Goal: Information Seeking & Learning: Learn about a topic

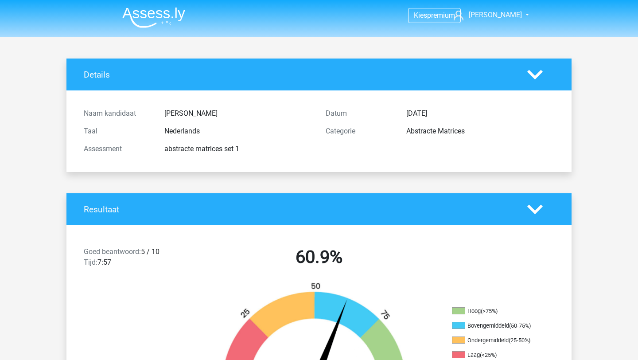
click at [161, 17] on img at bounding box center [153, 17] width 63 height 21
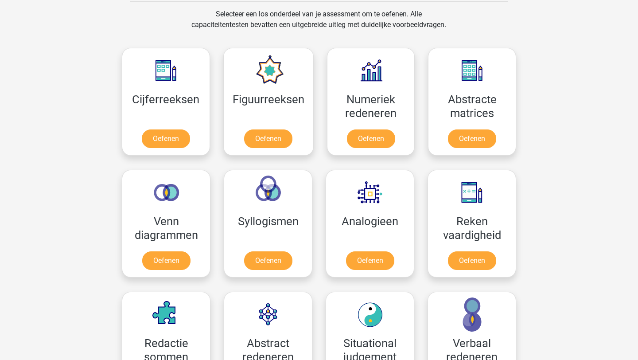
scroll to position [356, 0]
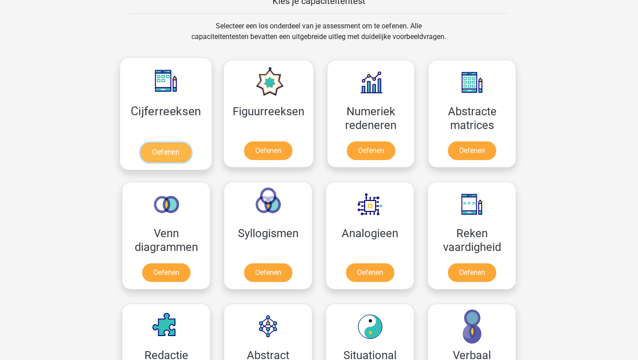
click at [167, 143] on link "Oefenen" at bounding box center [165, 152] width 50 height 19
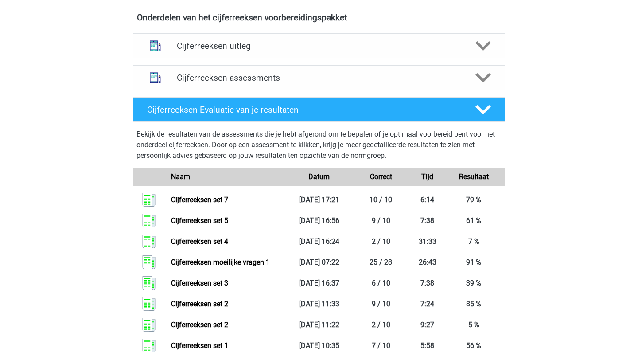
scroll to position [529, 0]
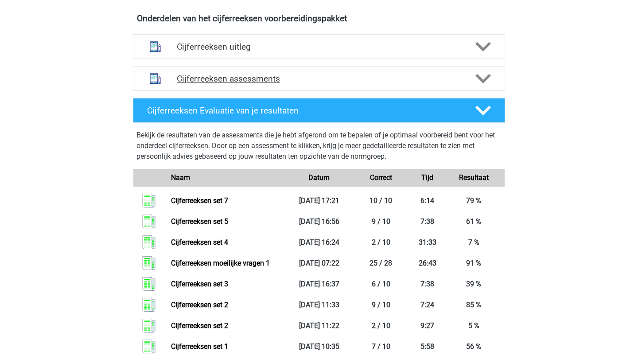
click at [482, 84] on polygon at bounding box center [483, 79] width 16 height 10
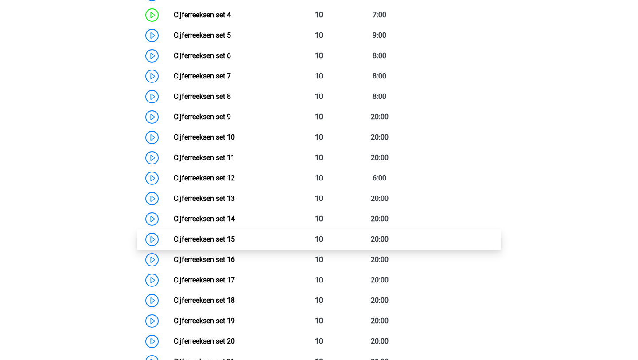
scroll to position [744, 0]
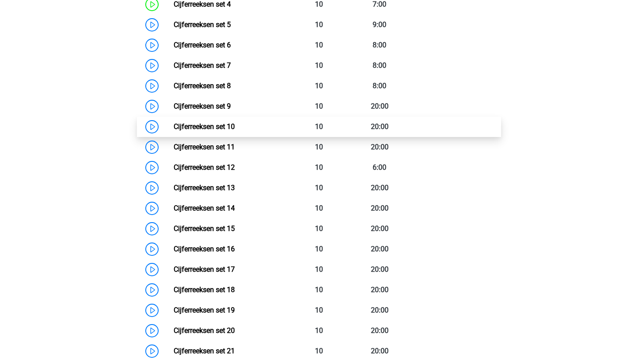
click at [174, 131] on link "Cijferreeksen set 10" at bounding box center [204, 126] width 61 height 8
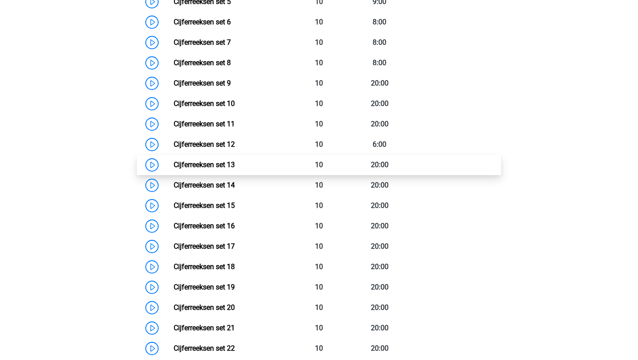
scroll to position [763, 0]
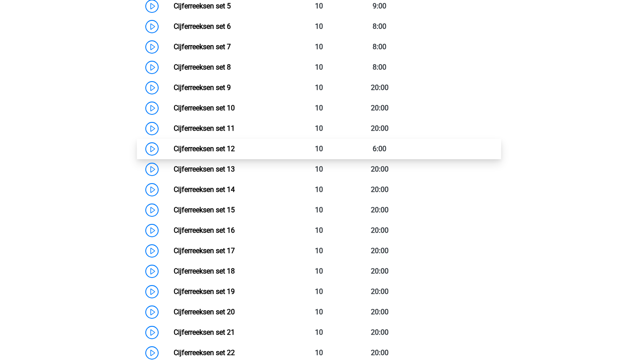
click at [174, 153] on link "Cijferreeksen set 12" at bounding box center [204, 148] width 61 height 8
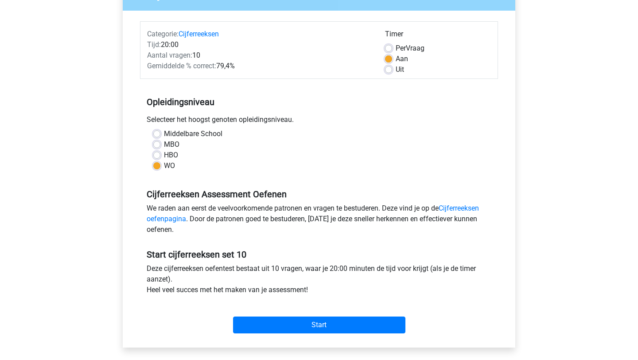
scroll to position [100, 0]
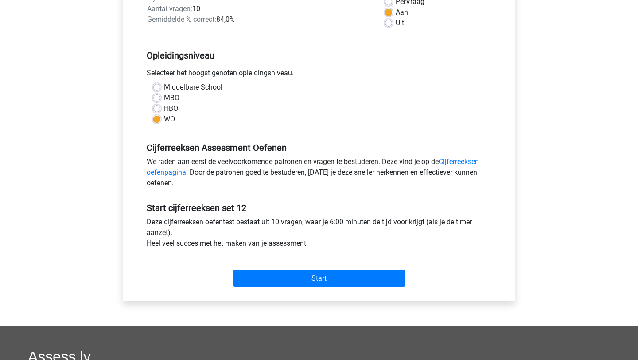
scroll to position [142, 0]
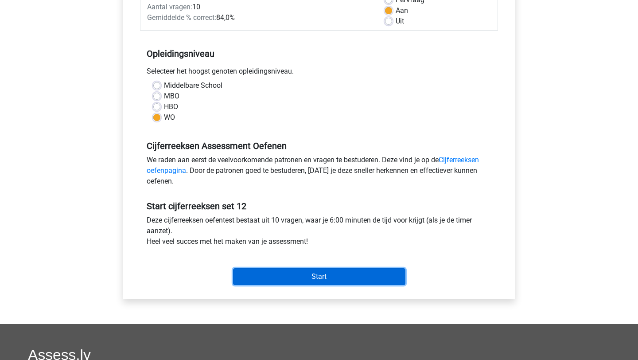
click at [338, 276] on input "Start" at bounding box center [319, 276] width 172 height 17
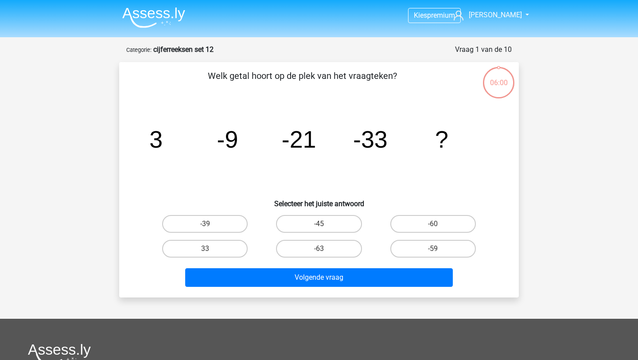
scroll to position [10, 0]
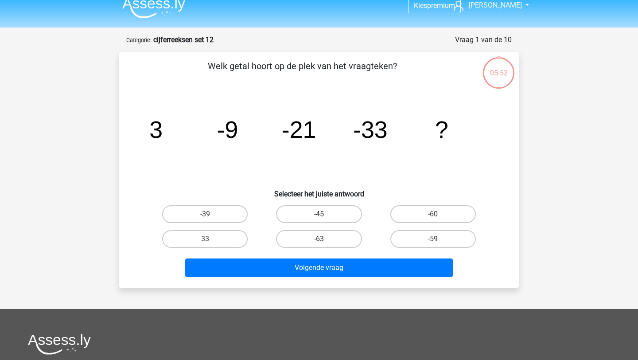
click at [338, 215] on label "-45" at bounding box center [318, 214] width 85 height 18
click at [325, 215] on input "-45" at bounding box center [322, 217] width 6 height 6
radio input "true"
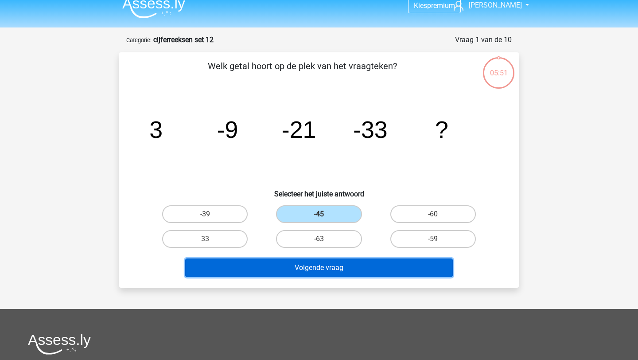
click at [346, 270] on button "Volgende vraag" at bounding box center [319, 267] width 268 height 19
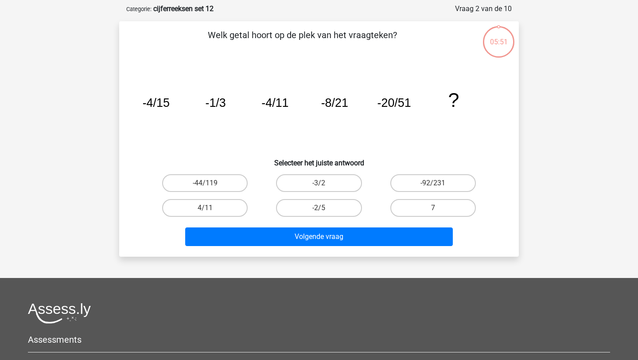
scroll to position [44, 0]
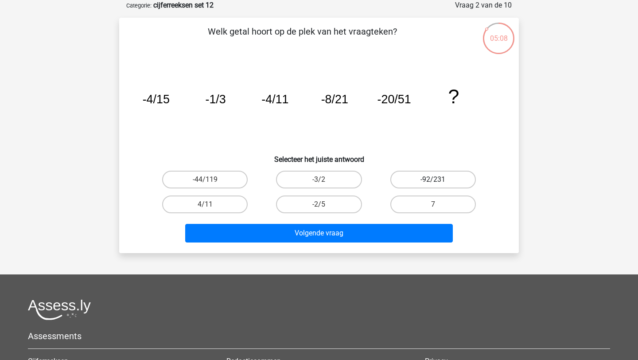
click at [442, 178] on label "-92/231" at bounding box center [432, 180] width 85 height 18
click at [439, 179] on input "-92/231" at bounding box center [436, 182] width 6 height 6
radio input "true"
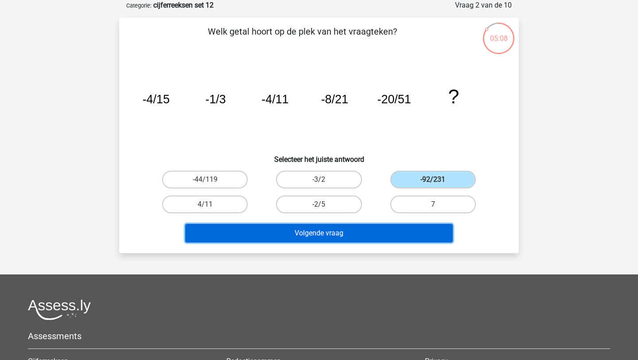
click at [418, 234] on button "Volgende vraag" at bounding box center [319, 233] width 268 height 19
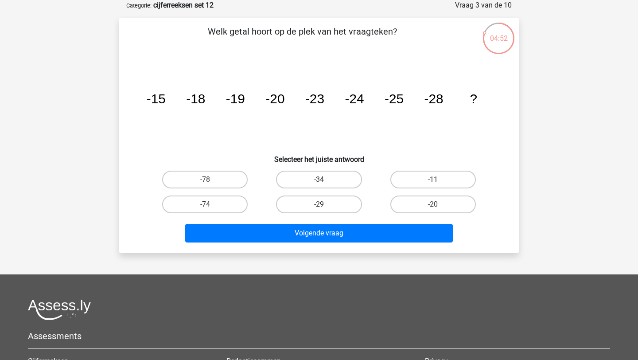
click at [307, 211] on label "-29" at bounding box center [318, 204] width 85 height 18
click at [319, 210] on input "-29" at bounding box center [322, 207] width 6 height 6
radio input "true"
click at [319, 244] on div "Volgende vraag" at bounding box center [319, 235] width 342 height 22
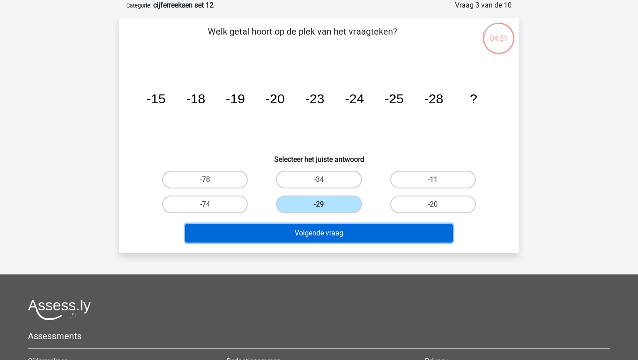
click at [323, 239] on button "Volgende vraag" at bounding box center [319, 233] width 268 height 19
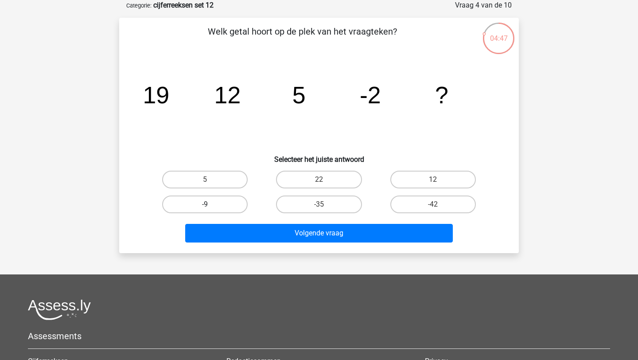
click at [215, 203] on label "-9" at bounding box center [204, 204] width 85 height 18
click at [211, 204] on input "-9" at bounding box center [208, 207] width 6 height 6
radio input "true"
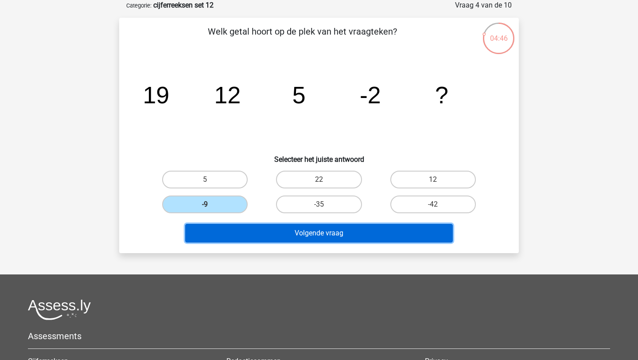
click at [246, 227] on button "Volgende vraag" at bounding box center [319, 233] width 268 height 19
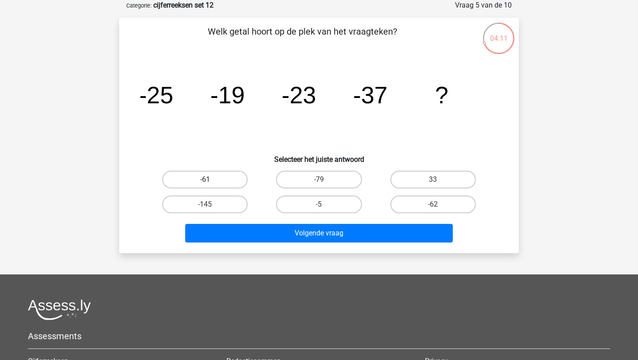
click at [239, 182] on label "-61" at bounding box center [204, 180] width 85 height 18
click at [211, 182] on input "-61" at bounding box center [208, 182] width 6 height 6
radio input "true"
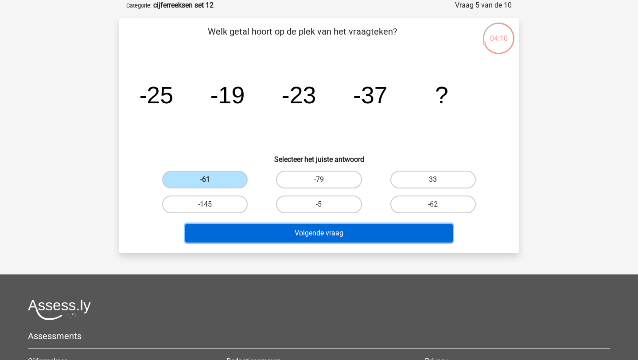
click at [321, 240] on button "Volgende vraag" at bounding box center [319, 233] width 268 height 19
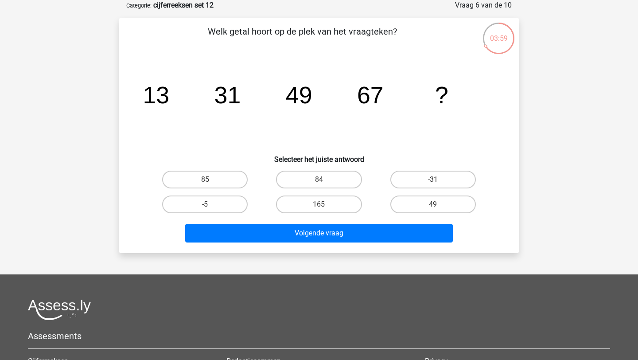
click at [210, 183] on input "85" at bounding box center [208, 182] width 6 height 6
radio input "true"
click at [312, 242] on div "Volgende vraag" at bounding box center [319, 235] width 342 height 22
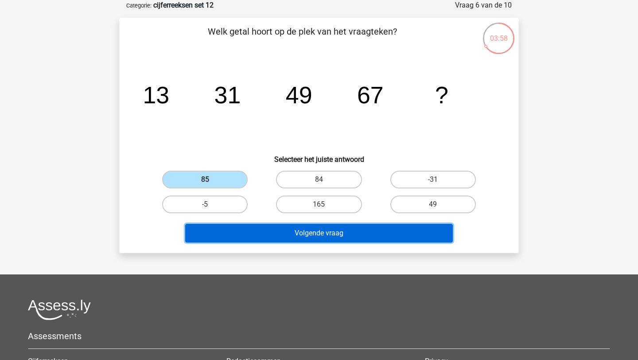
click at [325, 233] on button "Volgende vraag" at bounding box center [319, 233] width 268 height 19
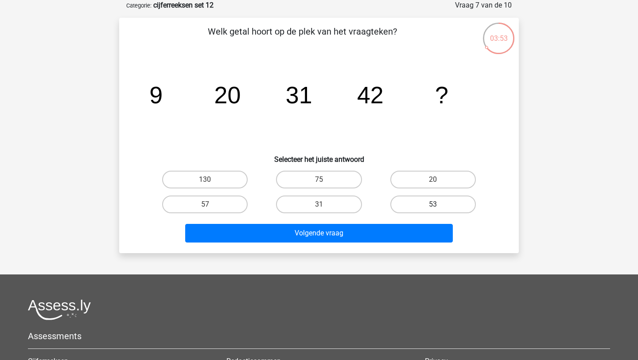
click at [428, 209] on label "53" at bounding box center [432, 204] width 85 height 18
click at [433, 209] on input "53" at bounding box center [436, 207] width 6 height 6
radio input "true"
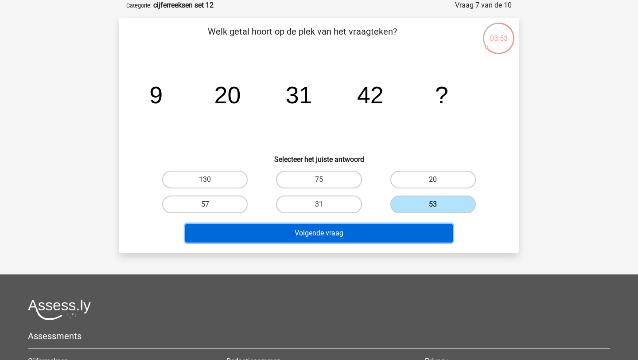
click at [420, 232] on button "Volgende vraag" at bounding box center [319, 233] width 268 height 19
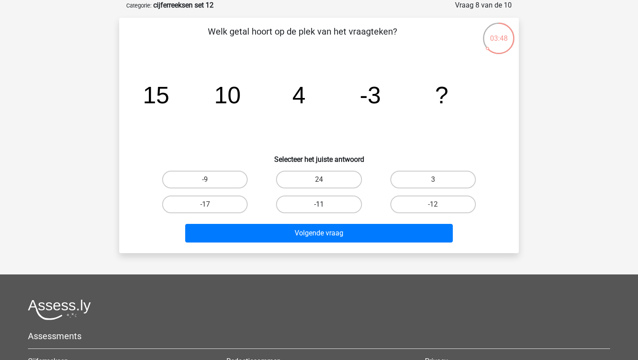
click at [334, 204] on label "-11" at bounding box center [318, 204] width 85 height 18
click at [325, 204] on input "-11" at bounding box center [322, 207] width 6 height 6
radio input "true"
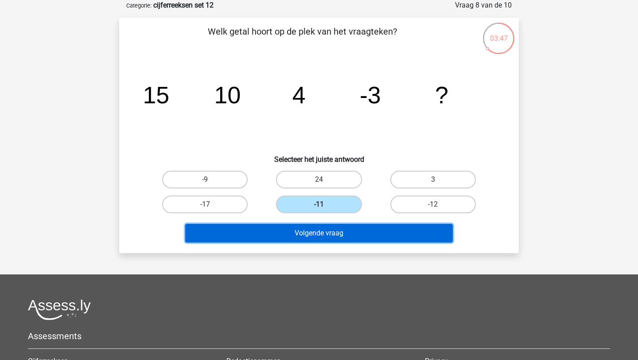
click at [342, 234] on button "Volgende vraag" at bounding box center [319, 233] width 268 height 19
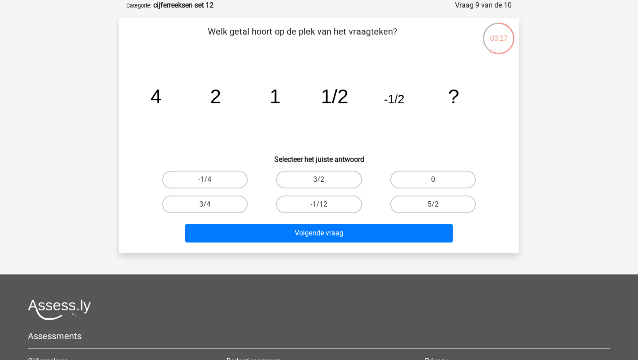
click at [209, 179] on input "-1/4" at bounding box center [208, 182] width 6 height 6
radio input "true"
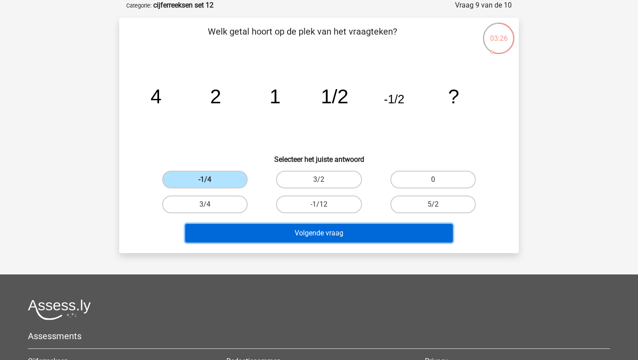
click at [336, 237] on button "Volgende vraag" at bounding box center [319, 233] width 268 height 19
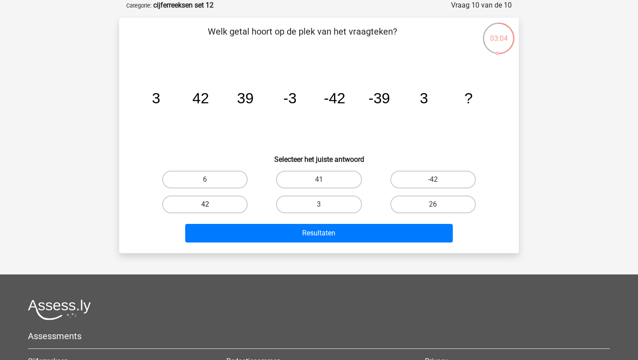
click at [211, 204] on label "42" at bounding box center [204, 204] width 85 height 18
click at [211, 204] on input "42" at bounding box center [208, 207] width 6 height 6
radio input "true"
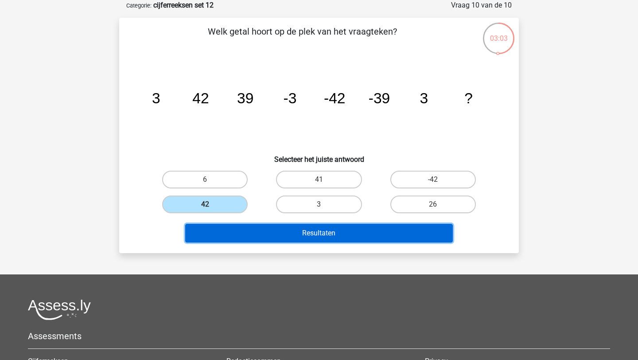
click at [286, 233] on button "Resultaten" at bounding box center [319, 233] width 268 height 19
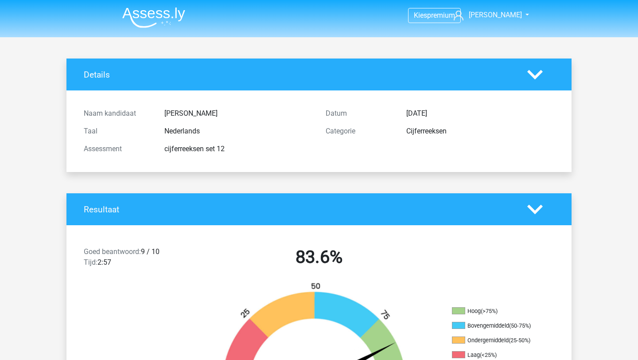
click at [151, 9] on img at bounding box center [153, 17] width 63 height 21
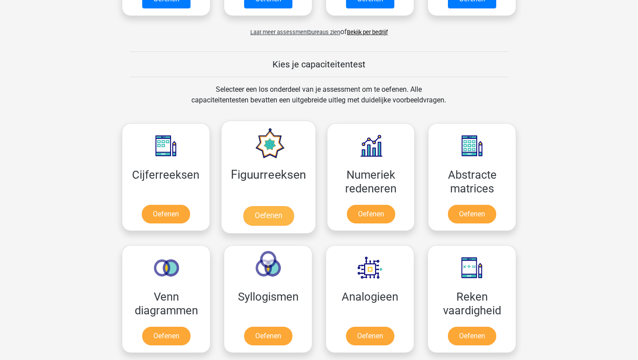
scroll to position [312, 0]
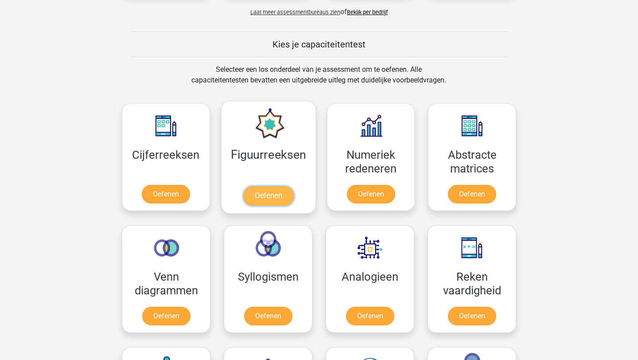
click at [276, 186] on link "Oefenen" at bounding box center [268, 195] width 50 height 19
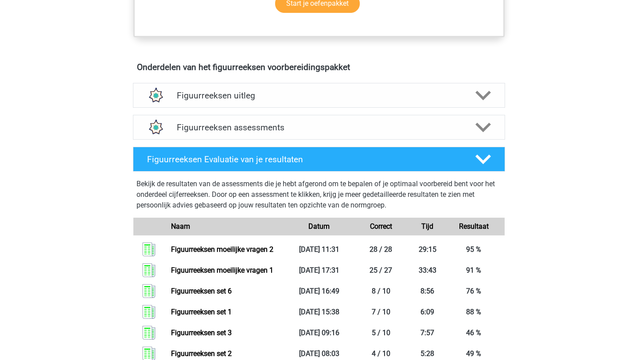
scroll to position [477, 0]
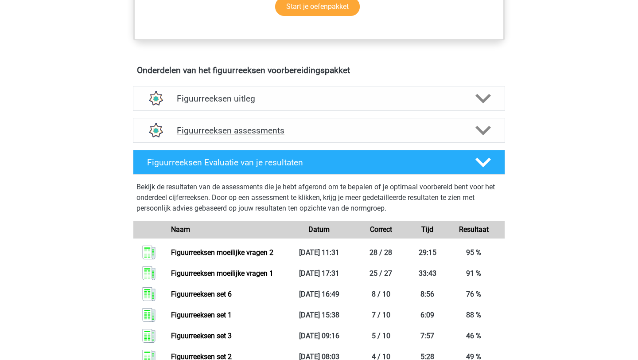
click at [487, 122] on div "Figuurreeksen assessments" at bounding box center [319, 130] width 372 height 25
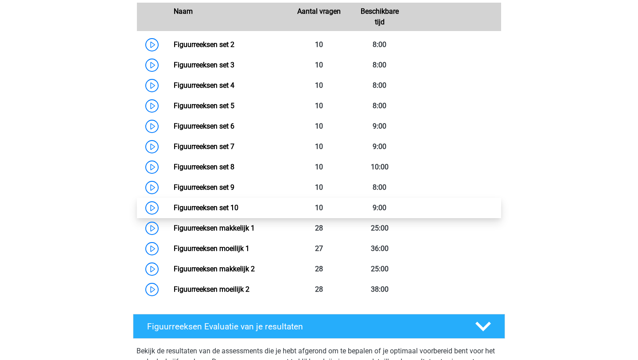
scroll to position [655, 0]
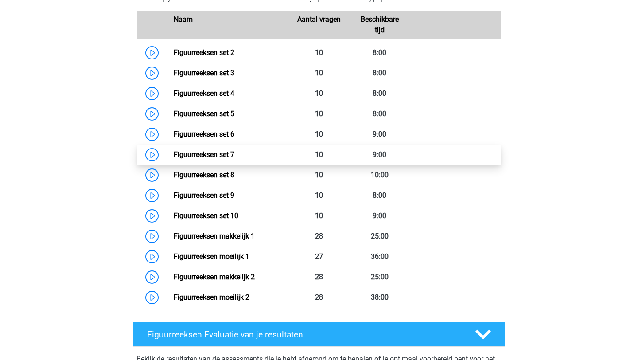
click at [174, 155] on link "Figuurreeksen set 7" at bounding box center [204, 154] width 61 height 8
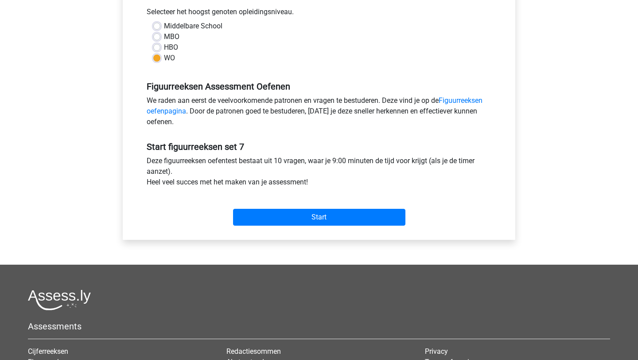
scroll to position [212, 0]
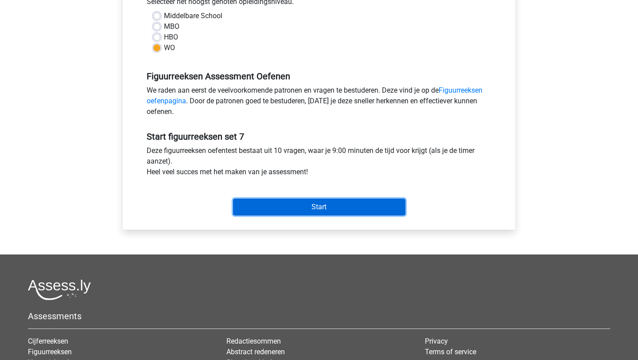
click at [317, 207] on input "Start" at bounding box center [319, 206] width 172 height 17
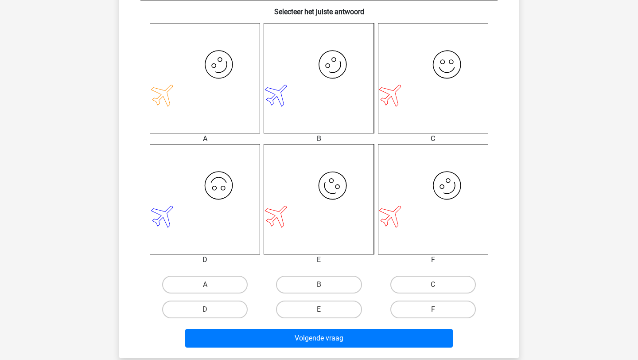
scroll to position [341, 0]
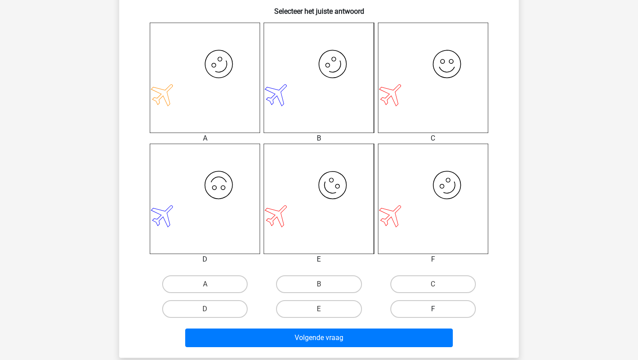
click at [429, 309] on label "F" at bounding box center [432, 309] width 85 height 18
click at [433, 309] on input "F" at bounding box center [436, 312] width 6 height 6
radio input "true"
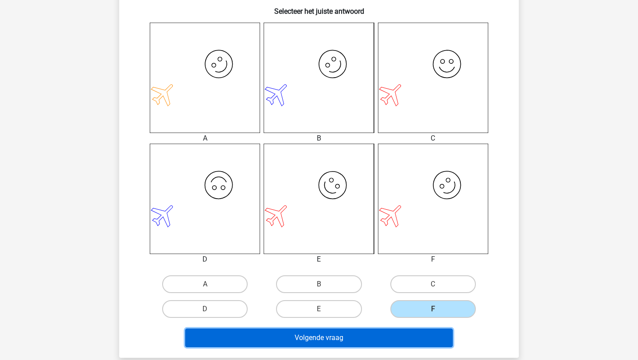
click at [420, 337] on button "Volgende vraag" at bounding box center [319, 337] width 268 height 19
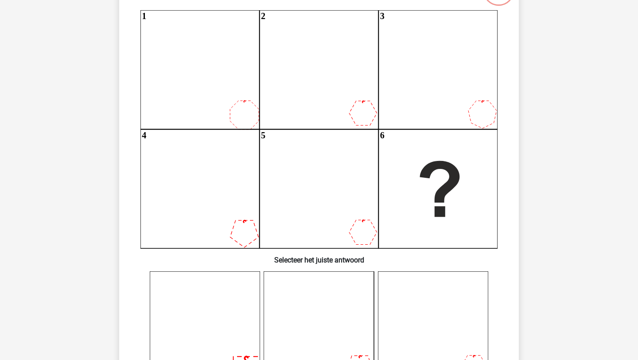
scroll to position [93, 0]
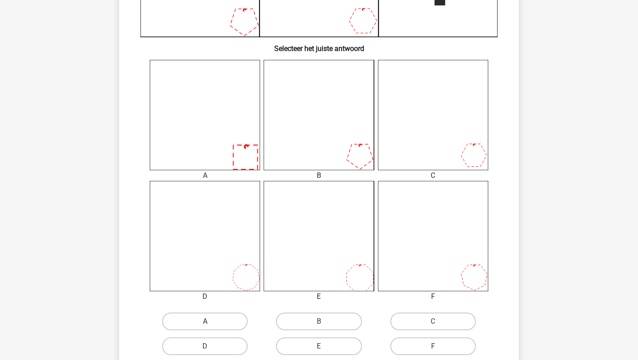
click at [218, 326] on label "A" at bounding box center [204, 321] width 85 height 18
click at [211, 326] on input "A" at bounding box center [208, 324] width 6 height 6
radio input "true"
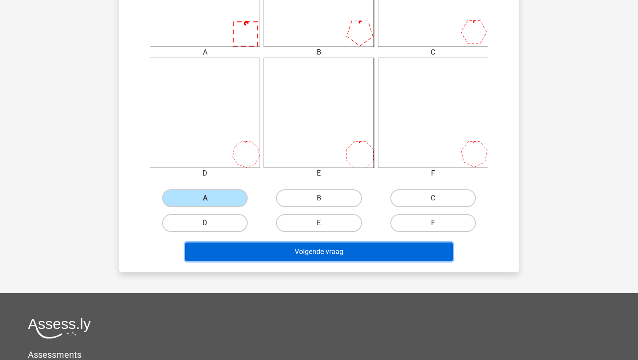
click at [279, 254] on button "Volgende vraag" at bounding box center [319, 251] width 268 height 19
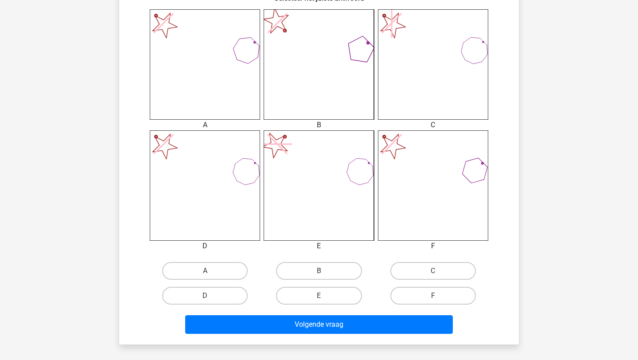
scroll to position [357, 0]
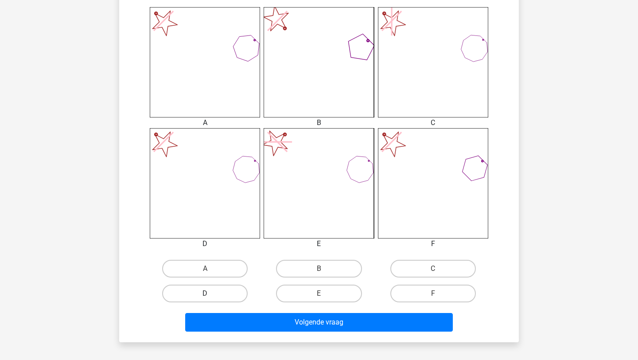
click at [245, 290] on label "D" at bounding box center [204, 293] width 85 height 18
click at [211, 293] on input "D" at bounding box center [208, 296] width 6 height 6
radio input "true"
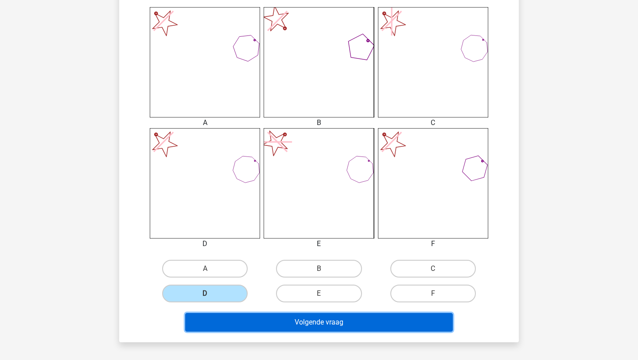
click at [295, 322] on button "Volgende vraag" at bounding box center [319, 322] width 268 height 19
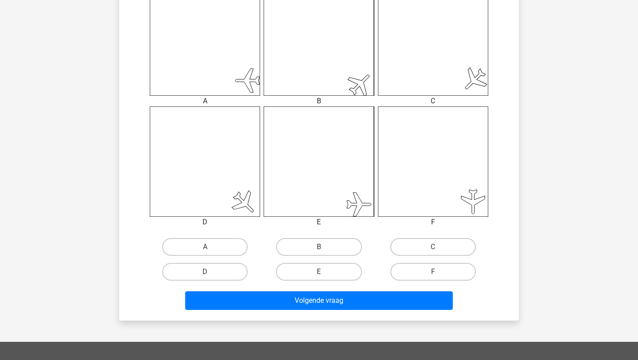
scroll to position [403, 0]
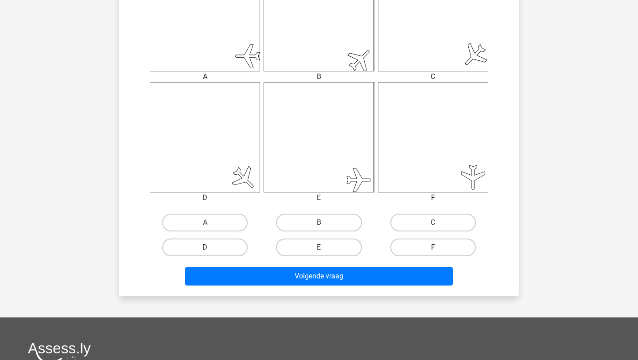
click at [203, 251] on label "D" at bounding box center [204, 247] width 85 height 18
click at [205, 251] on input "D" at bounding box center [208, 250] width 6 height 6
radio input "true"
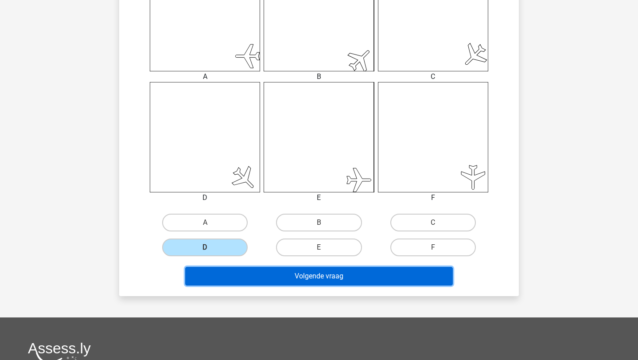
click at [246, 280] on button "Volgende vraag" at bounding box center [319, 276] width 268 height 19
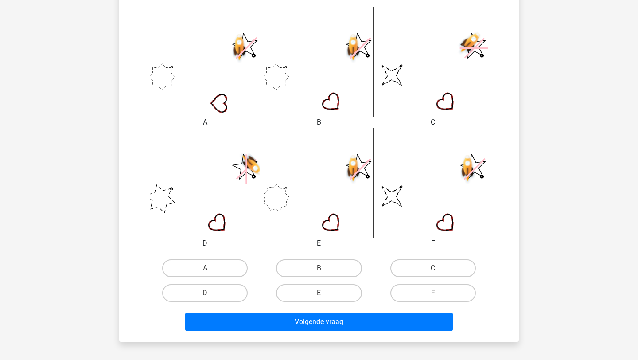
scroll to position [357, 0]
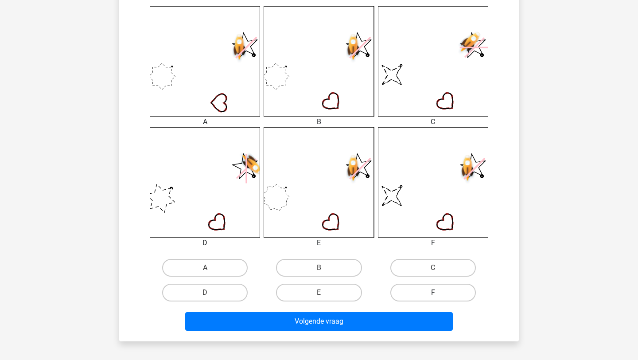
click at [457, 287] on label "F" at bounding box center [432, 292] width 85 height 18
click at [439, 292] on input "F" at bounding box center [436, 295] width 6 height 6
radio input "true"
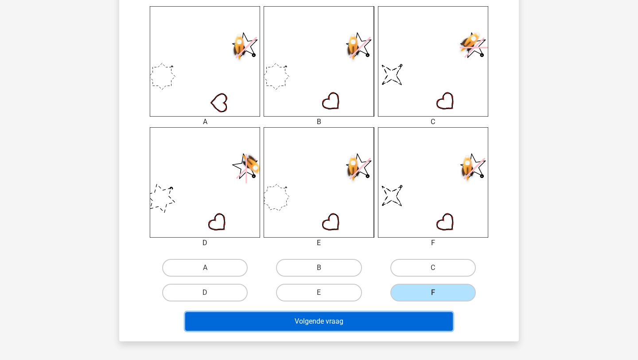
click at [435, 322] on button "Volgende vraag" at bounding box center [319, 321] width 268 height 19
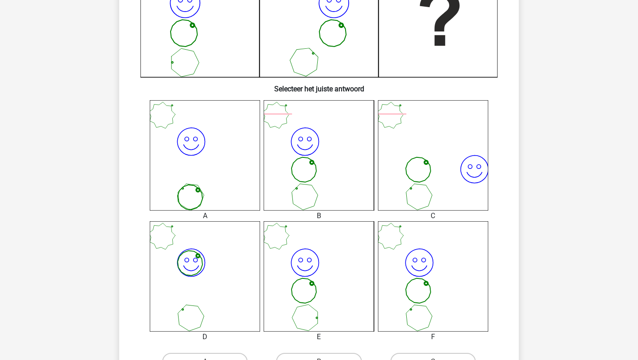
scroll to position [342, 0]
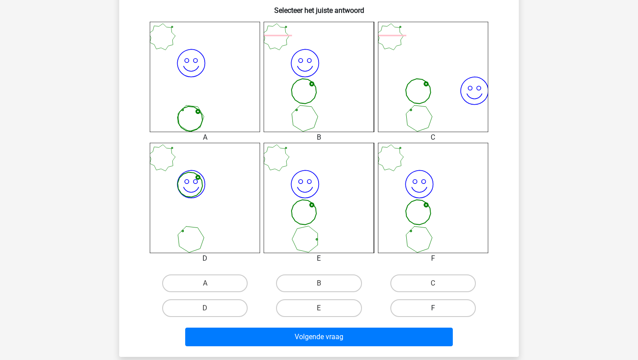
click at [427, 311] on label "F" at bounding box center [432, 308] width 85 height 18
click at [433, 311] on input "F" at bounding box center [436, 311] width 6 height 6
radio input "true"
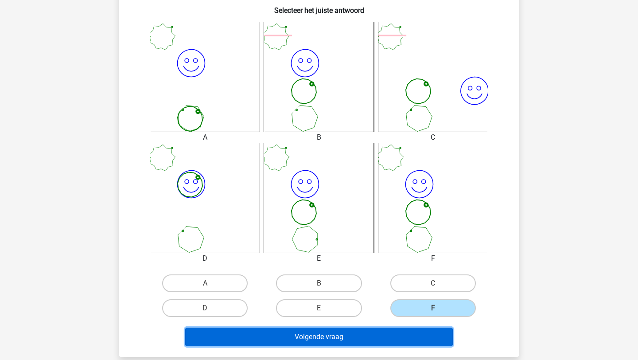
click at [426, 337] on button "Volgende vraag" at bounding box center [319, 336] width 268 height 19
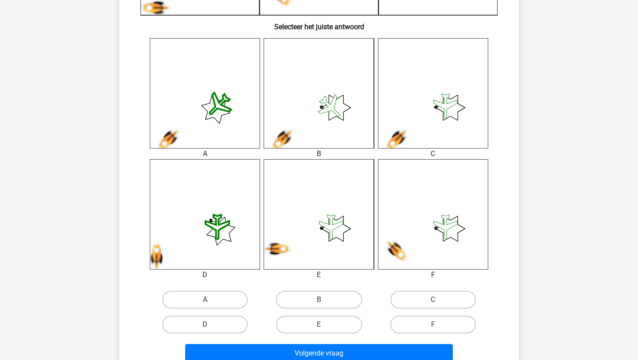
scroll to position [341, 0]
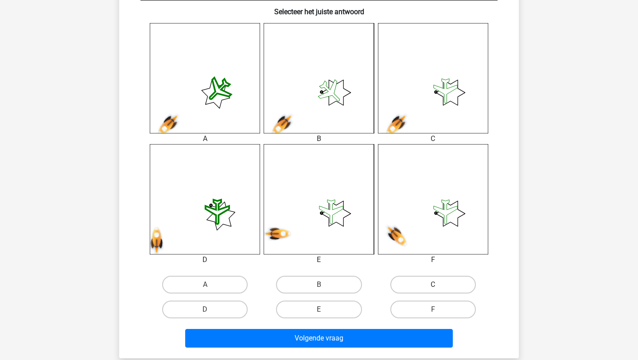
click at [403, 285] on label "C" at bounding box center [432, 285] width 85 height 18
click at [433, 285] on input "C" at bounding box center [436, 287] width 6 height 6
radio input "true"
click at [382, 326] on div "Volgende vraag" at bounding box center [318, 336] width 371 height 29
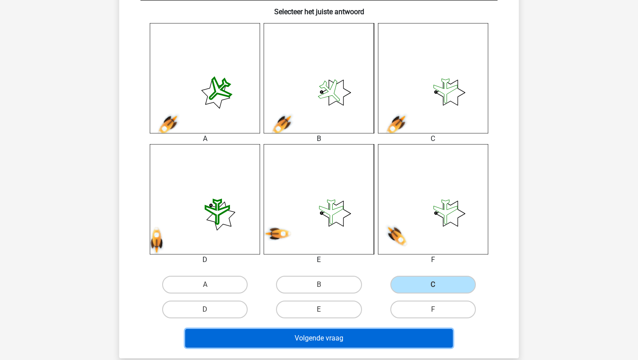
click at [380, 337] on button "Volgende vraag" at bounding box center [319, 338] width 268 height 19
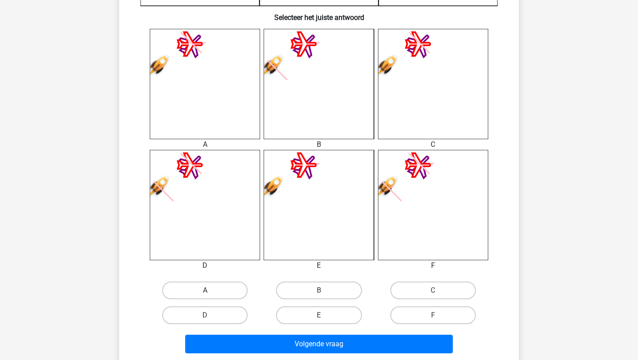
scroll to position [337, 0]
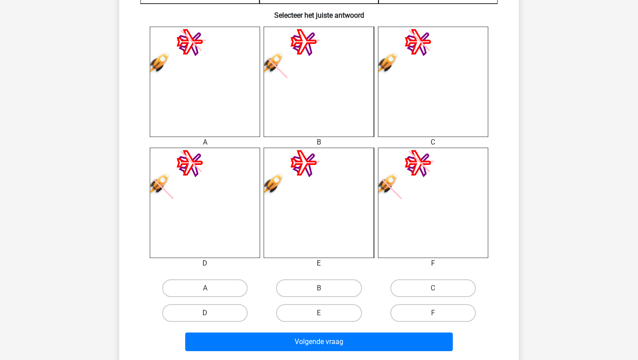
click at [223, 310] on label "D" at bounding box center [204, 313] width 85 height 18
click at [211, 313] on input "D" at bounding box center [208, 316] width 6 height 6
radio input "true"
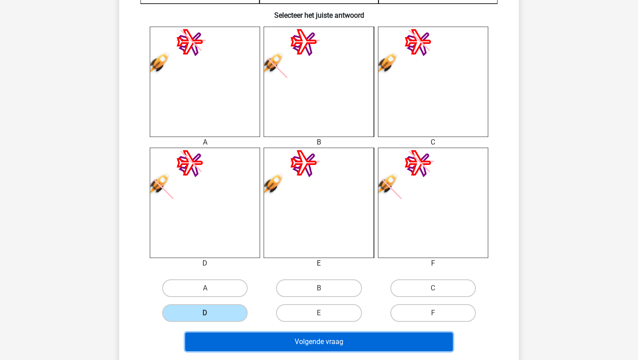
click at [276, 349] on button "Volgende vraag" at bounding box center [319, 341] width 268 height 19
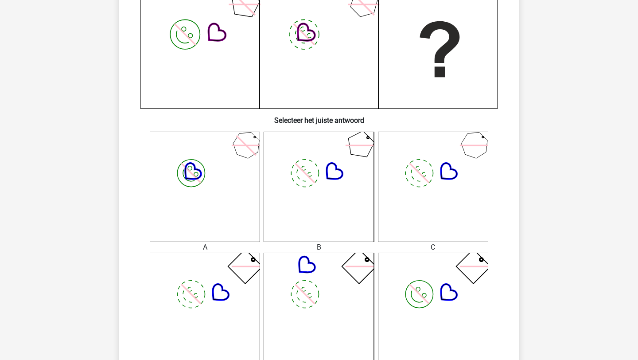
scroll to position [353, 0]
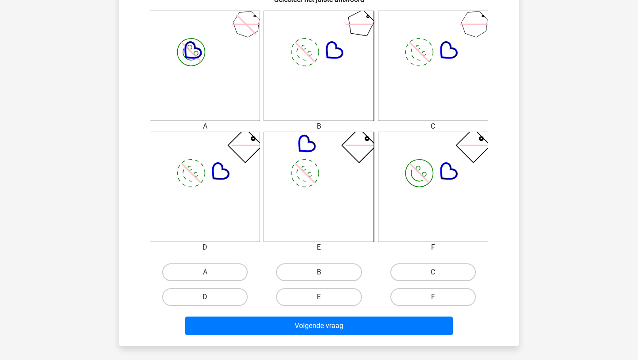
click at [237, 297] on label "D" at bounding box center [204, 297] width 85 height 18
click at [211, 297] on input "D" at bounding box center [208, 300] width 6 height 6
radio input "true"
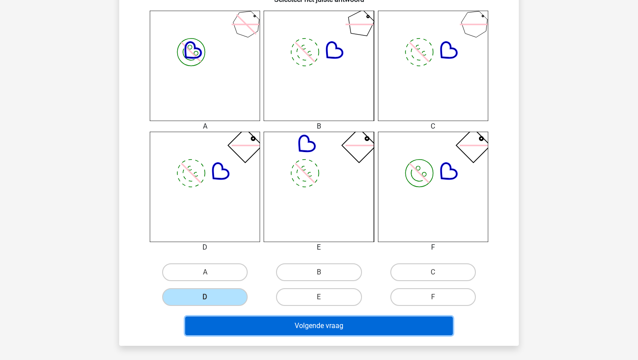
click at [331, 332] on button "Volgende vraag" at bounding box center [319, 325] width 268 height 19
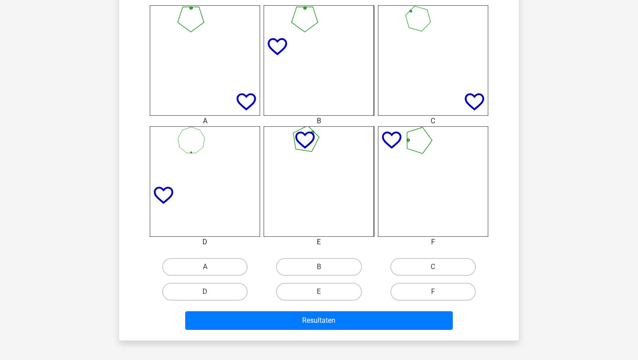
scroll to position [370, 0]
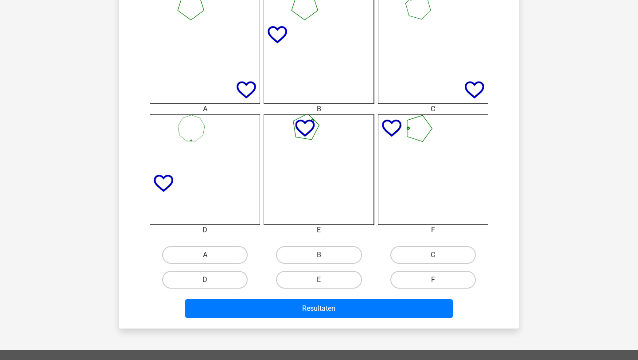
click at [319, 260] on input "B" at bounding box center [322, 258] width 6 height 6
radio input "true"
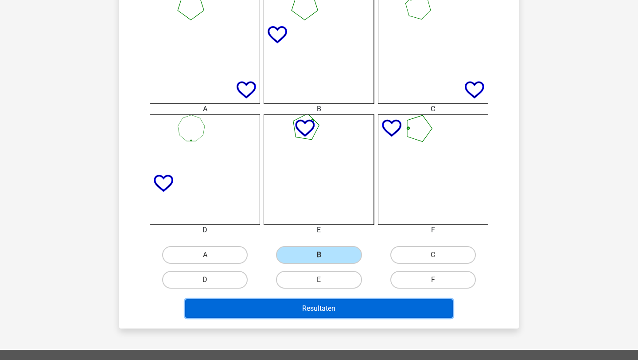
click at [340, 315] on button "Resultaten" at bounding box center [319, 308] width 268 height 19
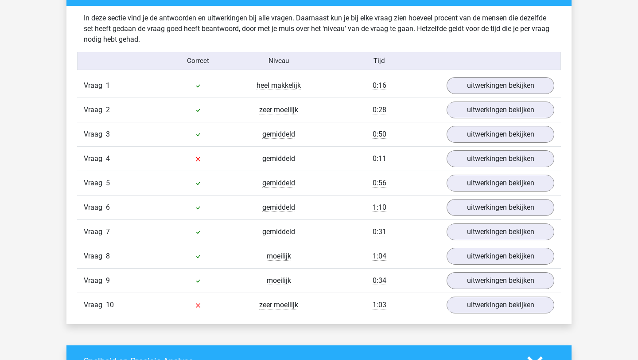
scroll to position [680, 0]
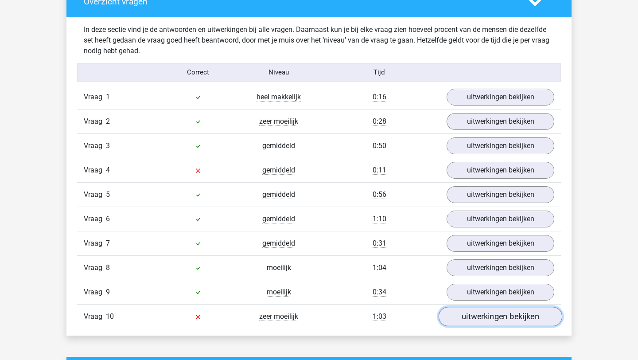
click at [506, 318] on link "uitwerkingen bekijken" at bounding box center [501, 316] width 124 height 19
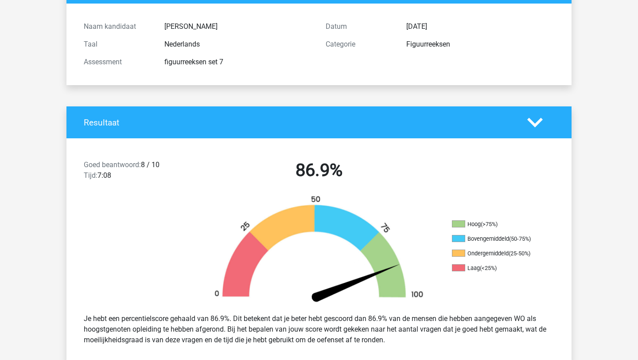
scroll to position [0, 0]
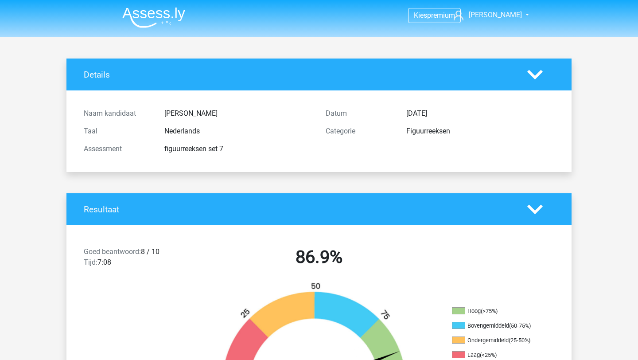
click at [134, 14] on img at bounding box center [153, 17] width 63 height 21
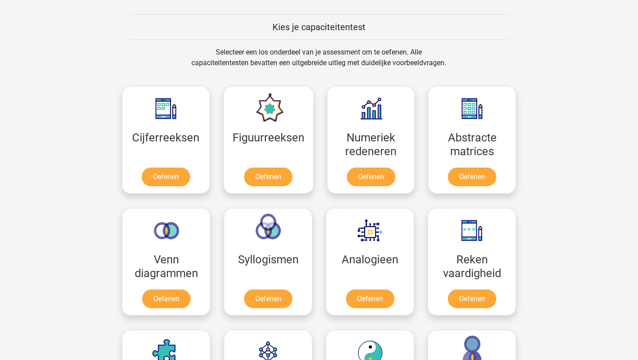
scroll to position [336, 0]
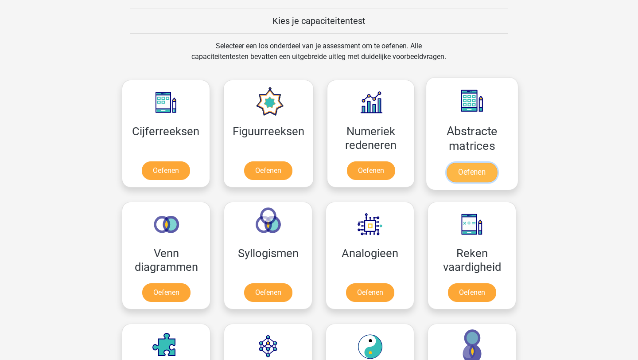
click at [482, 163] on link "Oefenen" at bounding box center [472, 172] width 50 height 19
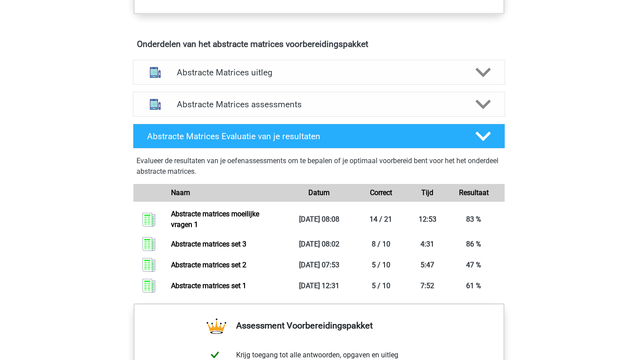
scroll to position [509, 0]
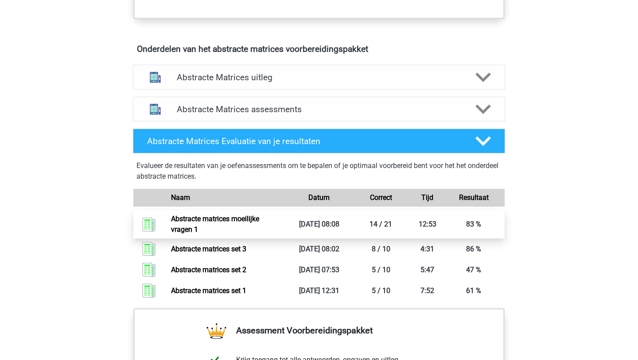
click at [259, 221] on link "Abstracte matrices moeilijke vragen 1" at bounding box center [215, 223] width 88 height 19
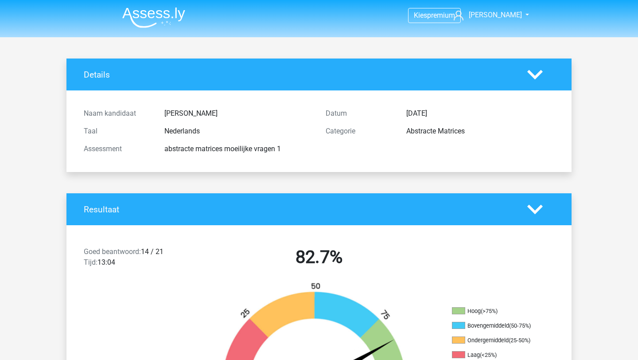
click at [170, 4] on li at bounding box center [150, 16] width 70 height 24
click at [173, 13] on img at bounding box center [153, 17] width 63 height 21
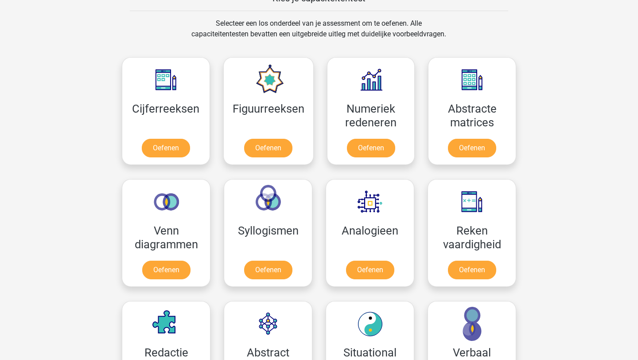
scroll to position [357, 0]
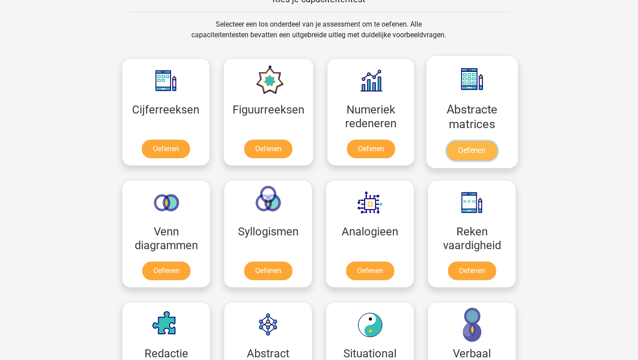
click at [461, 141] on link "Oefenen" at bounding box center [472, 150] width 50 height 19
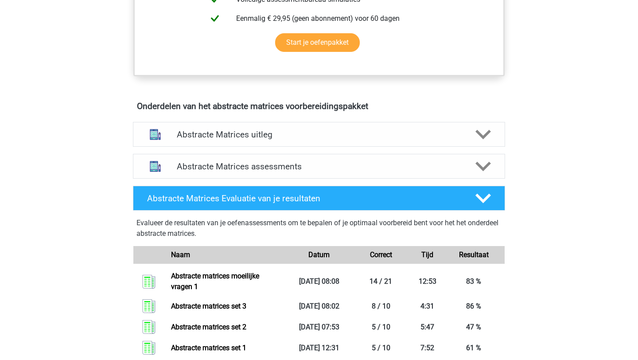
scroll to position [462, 0]
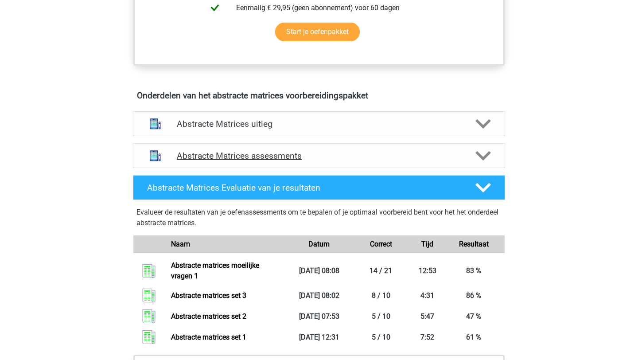
click at [482, 159] on polygon at bounding box center [483, 156] width 16 height 10
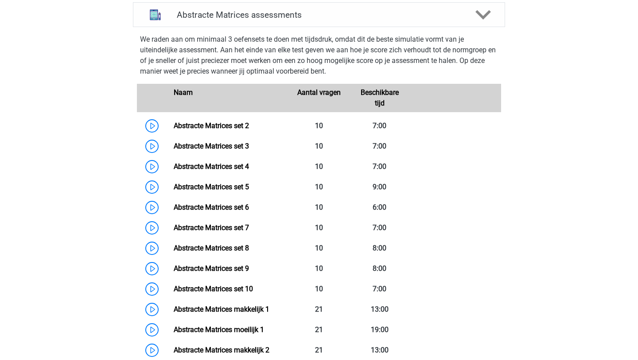
scroll to position [672, 0]
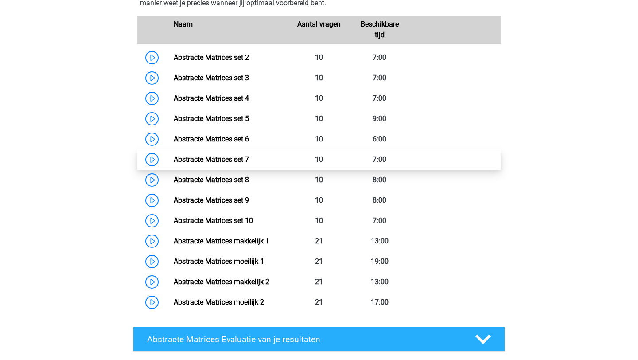
click at [186, 163] on link "Abstracte Matrices set 7" at bounding box center [211, 159] width 75 height 8
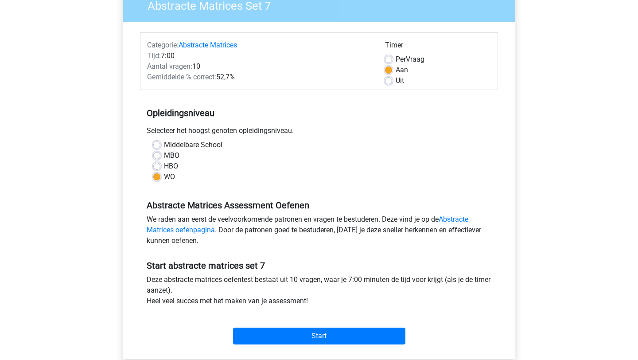
scroll to position [111, 0]
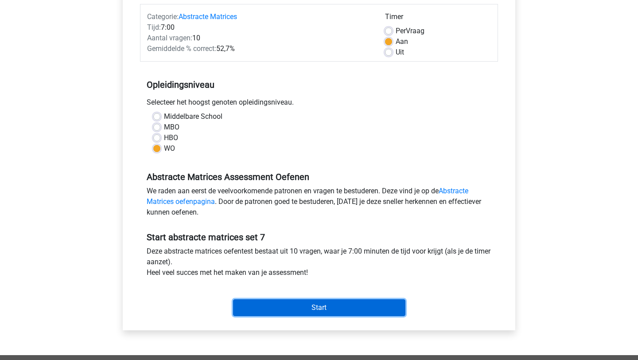
click at [378, 307] on input "Start" at bounding box center [319, 307] width 172 height 17
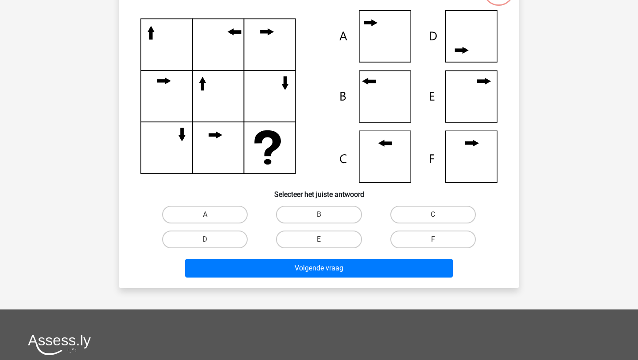
scroll to position [96, 0]
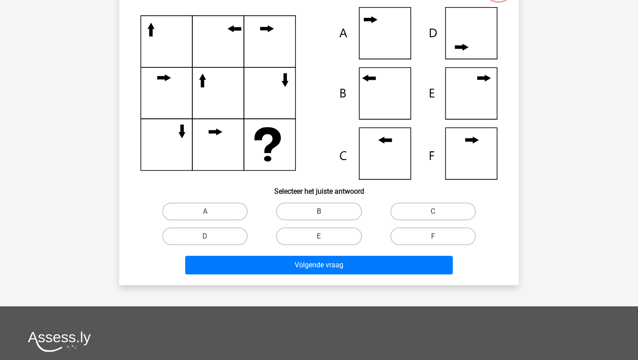
click at [350, 212] on label "B" at bounding box center [318, 211] width 85 height 18
click at [325, 212] on input "B" at bounding box center [322, 214] width 6 height 6
radio input "true"
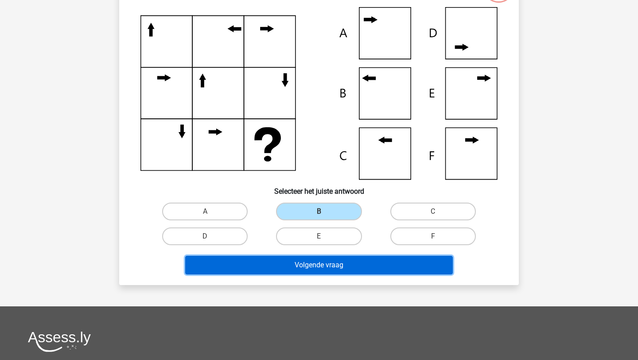
click at [357, 264] on button "Volgende vraag" at bounding box center [319, 265] width 268 height 19
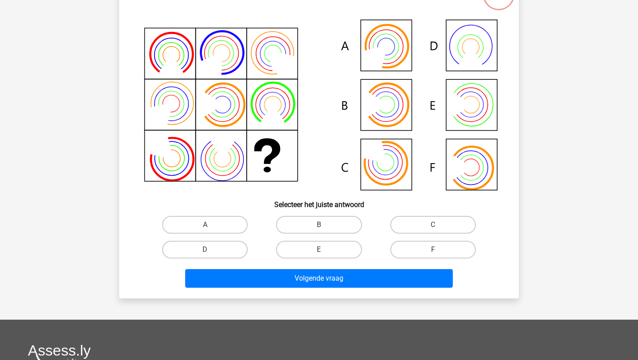
scroll to position [84, 0]
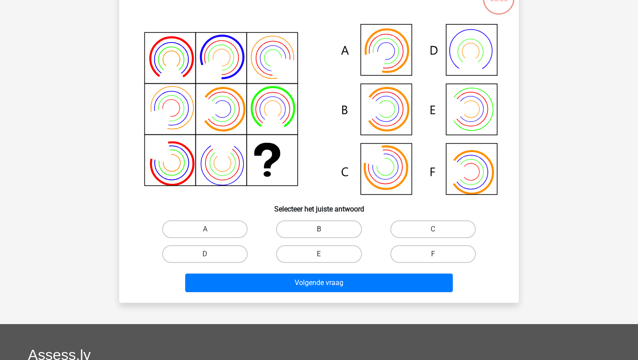
click at [354, 224] on label "B" at bounding box center [318, 229] width 85 height 18
click at [325, 229] on input "B" at bounding box center [322, 232] width 6 height 6
radio input "true"
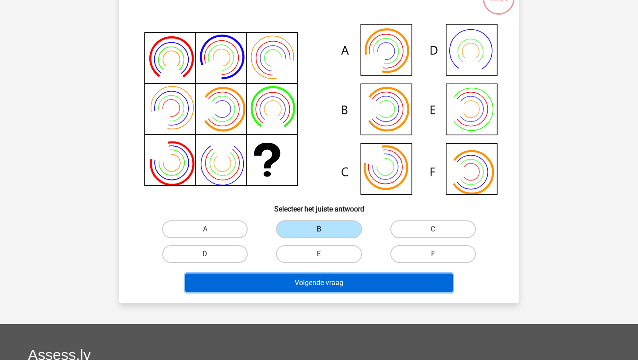
click at [371, 281] on button "Volgende vraag" at bounding box center [319, 282] width 268 height 19
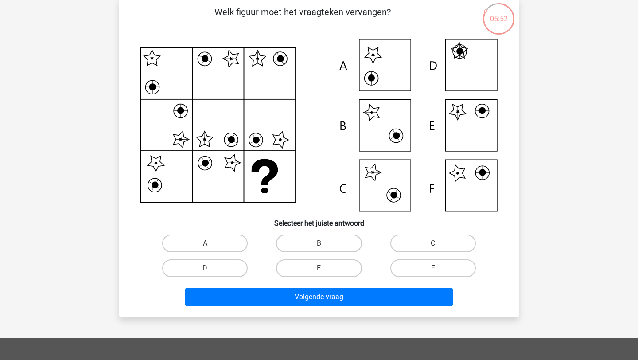
scroll to position [68, 0]
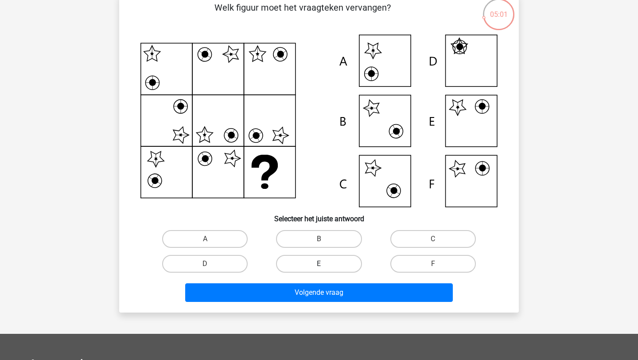
click at [346, 266] on label "E" at bounding box center [318, 264] width 85 height 18
click at [325, 266] on input "E" at bounding box center [322, 267] width 6 height 6
radio input "true"
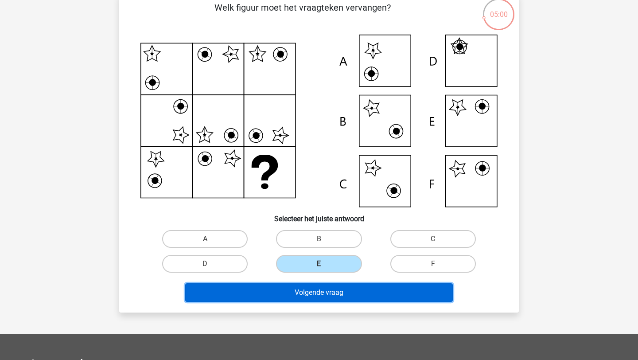
click at [350, 289] on button "Volgende vraag" at bounding box center [319, 292] width 268 height 19
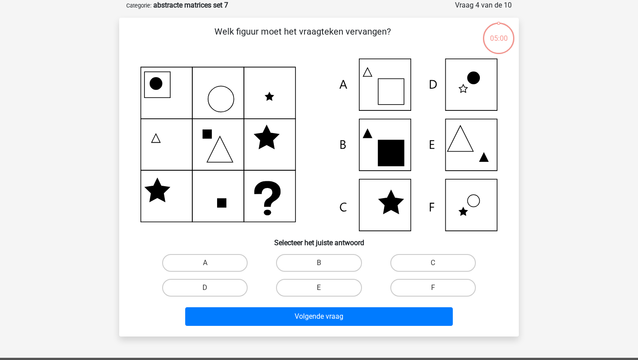
scroll to position [74, 0]
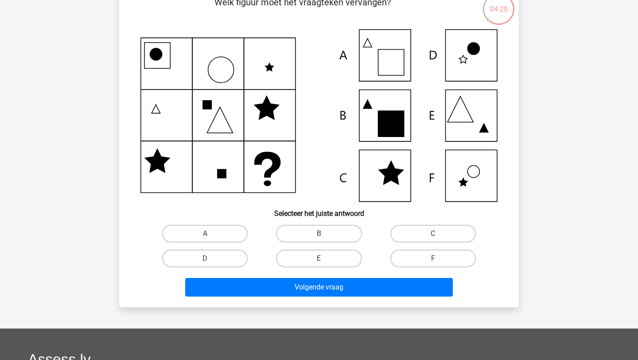
click at [247, 227] on div "A" at bounding box center [204, 234] width 107 height 18
click at [236, 236] on label "A" at bounding box center [204, 234] width 85 height 18
click at [211, 236] on input "A" at bounding box center [208, 236] width 6 height 6
radio input "true"
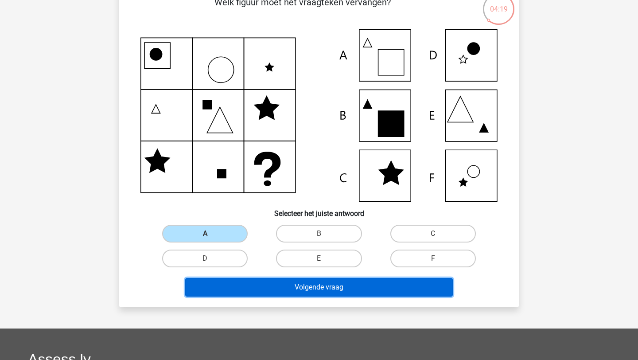
click at [308, 292] on button "Volgende vraag" at bounding box center [319, 287] width 268 height 19
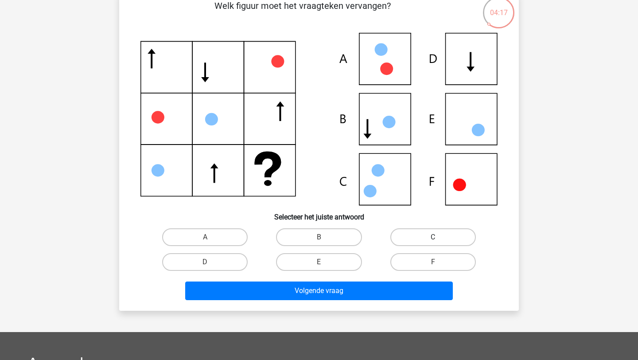
scroll to position [75, 0]
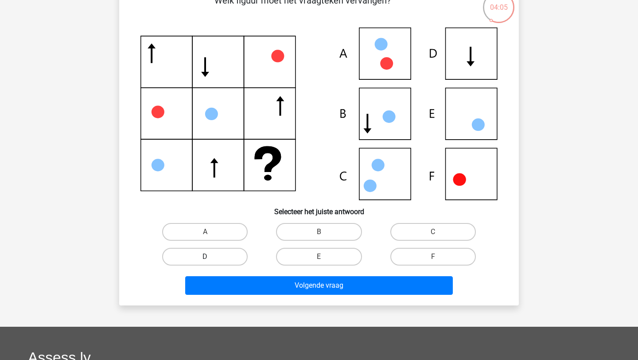
click at [232, 260] on label "D" at bounding box center [204, 257] width 85 height 18
click at [211, 260] on input "D" at bounding box center [208, 259] width 6 height 6
radio input "true"
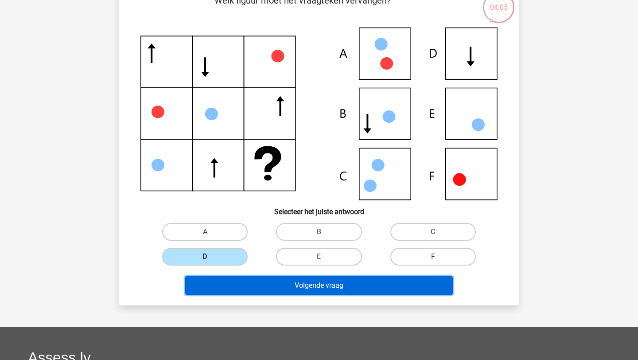
click at [295, 285] on button "Volgende vraag" at bounding box center [319, 285] width 268 height 19
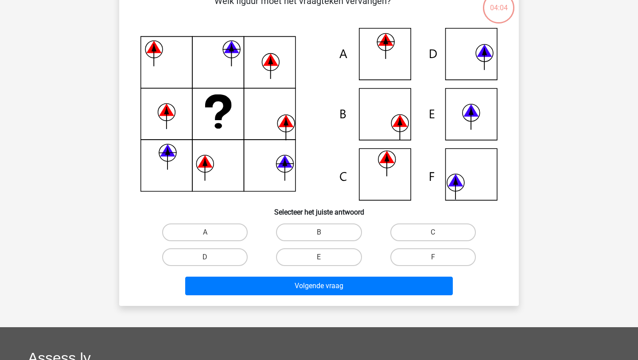
scroll to position [76, 0]
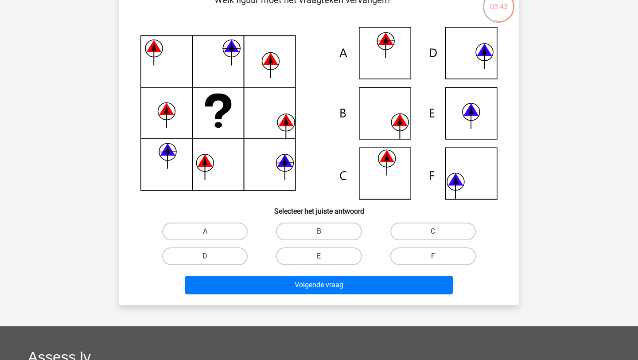
click at [416, 220] on div "C" at bounding box center [433, 231] width 114 height 25
click at [416, 228] on label "C" at bounding box center [432, 231] width 85 height 18
click at [433, 231] on input "C" at bounding box center [436, 234] width 6 height 6
radio input "true"
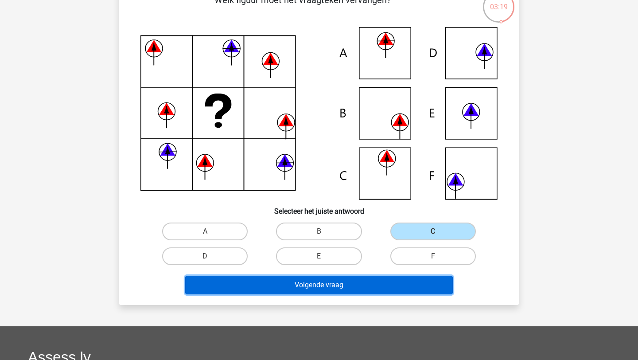
click at [356, 283] on button "Volgende vraag" at bounding box center [319, 285] width 268 height 19
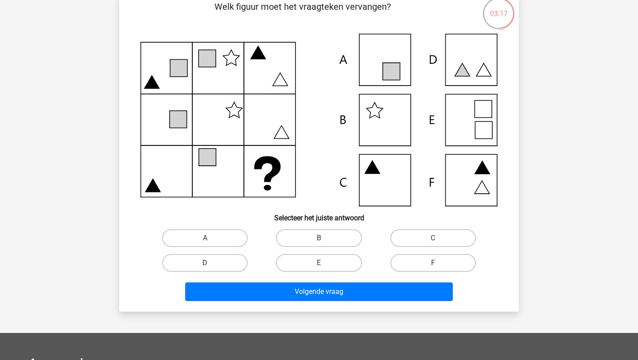
scroll to position [74, 0]
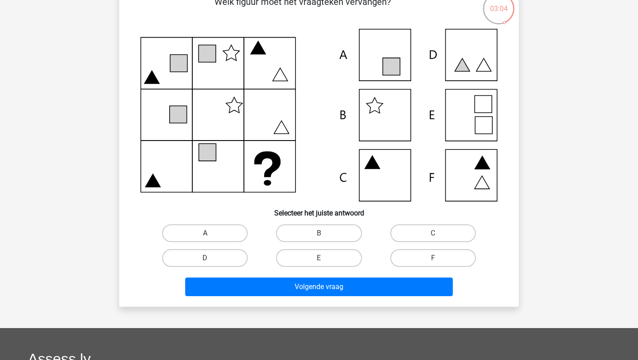
click at [218, 228] on label "A" at bounding box center [204, 233] width 85 height 18
click at [211, 233] on input "A" at bounding box center [208, 236] width 6 height 6
radio input "true"
click at [436, 233] on input "C" at bounding box center [436, 236] width 6 height 6
radio input "true"
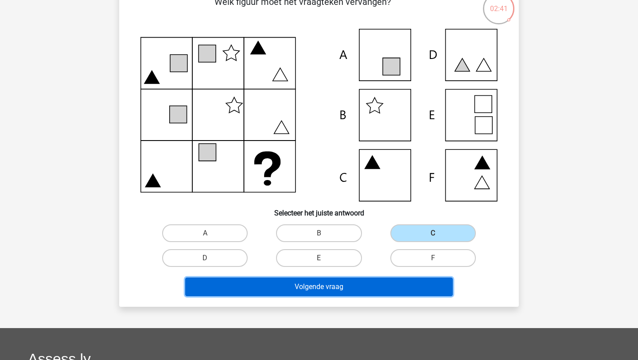
click at [394, 285] on button "Volgende vraag" at bounding box center [319, 286] width 268 height 19
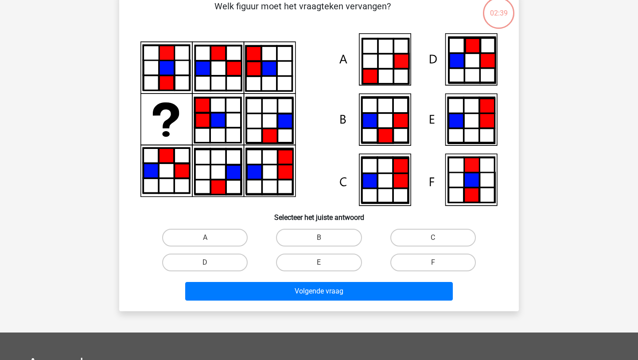
scroll to position [76, 0]
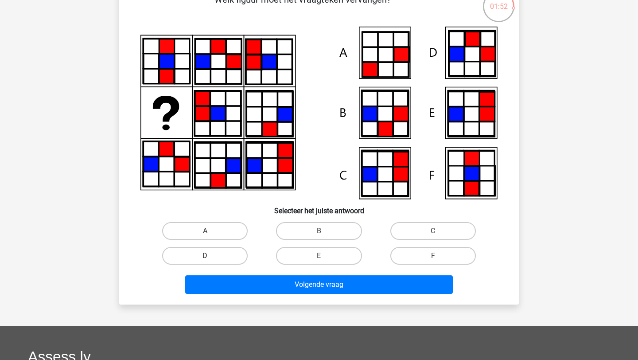
click at [197, 262] on label "D" at bounding box center [204, 256] width 85 height 18
click at [205, 261] on input "D" at bounding box center [208, 259] width 6 height 6
radio input "true"
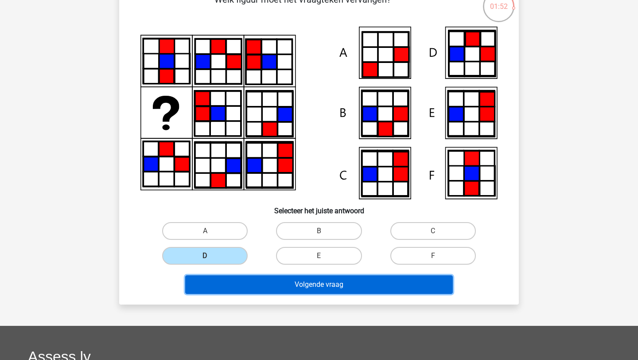
click at [245, 290] on button "Volgende vraag" at bounding box center [319, 284] width 268 height 19
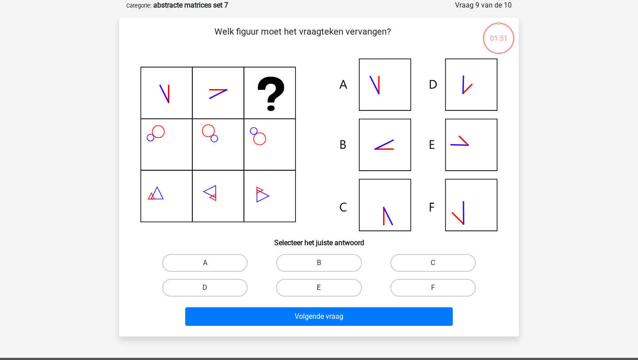
scroll to position [55, 0]
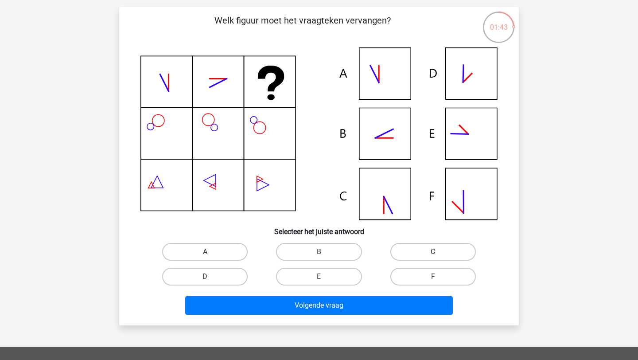
click at [418, 251] on label "C" at bounding box center [432, 252] width 85 height 18
click at [433, 252] on input "C" at bounding box center [436, 255] width 6 height 6
radio input "true"
click at [398, 293] on div "Volgende vraag" at bounding box center [318, 303] width 371 height 29
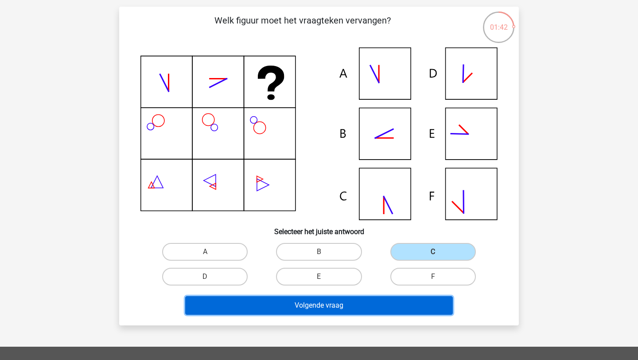
click at [396, 305] on button "Volgende vraag" at bounding box center [319, 305] width 268 height 19
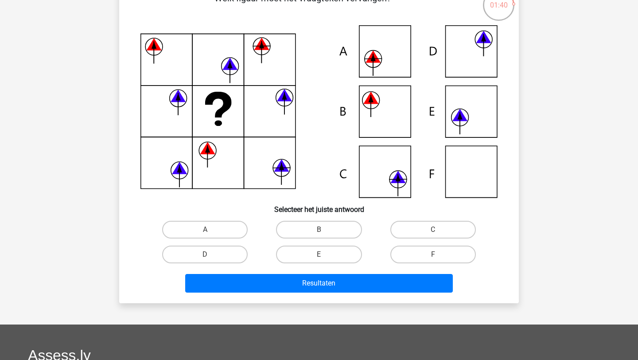
scroll to position [73, 0]
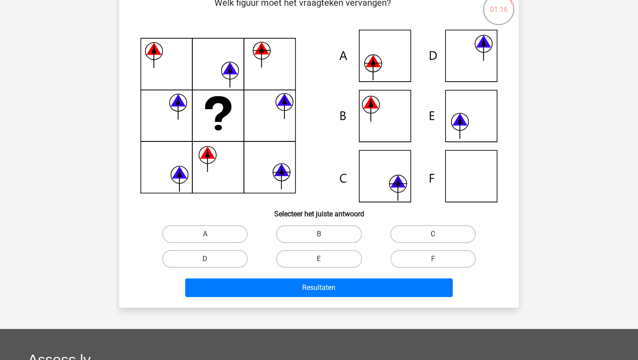
click at [417, 236] on label "C" at bounding box center [432, 234] width 85 height 18
click at [433, 236] on input "C" at bounding box center [436, 237] width 6 height 6
radio input "true"
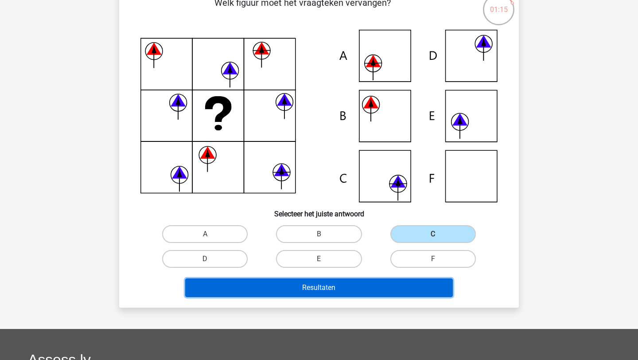
click at [379, 283] on button "Resultaten" at bounding box center [319, 287] width 268 height 19
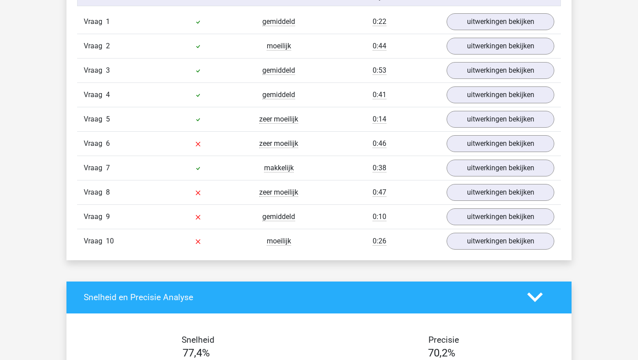
scroll to position [739, 0]
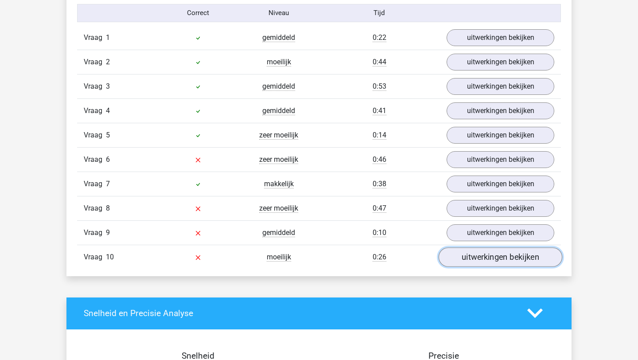
click at [476, 264] on link "uitwerkingen bekijken" at bounding box center [501, 256] width 124 height 19
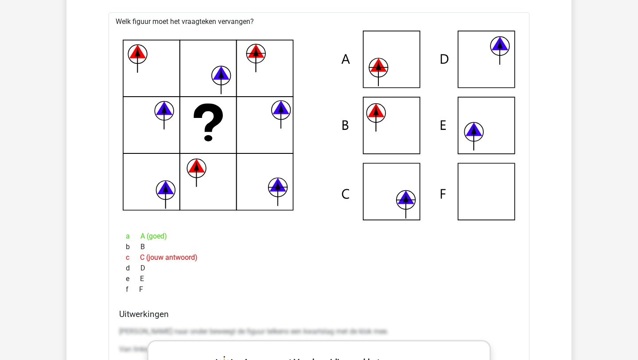
scroll to position [1009, 0]
